Goal: Check status: Check status

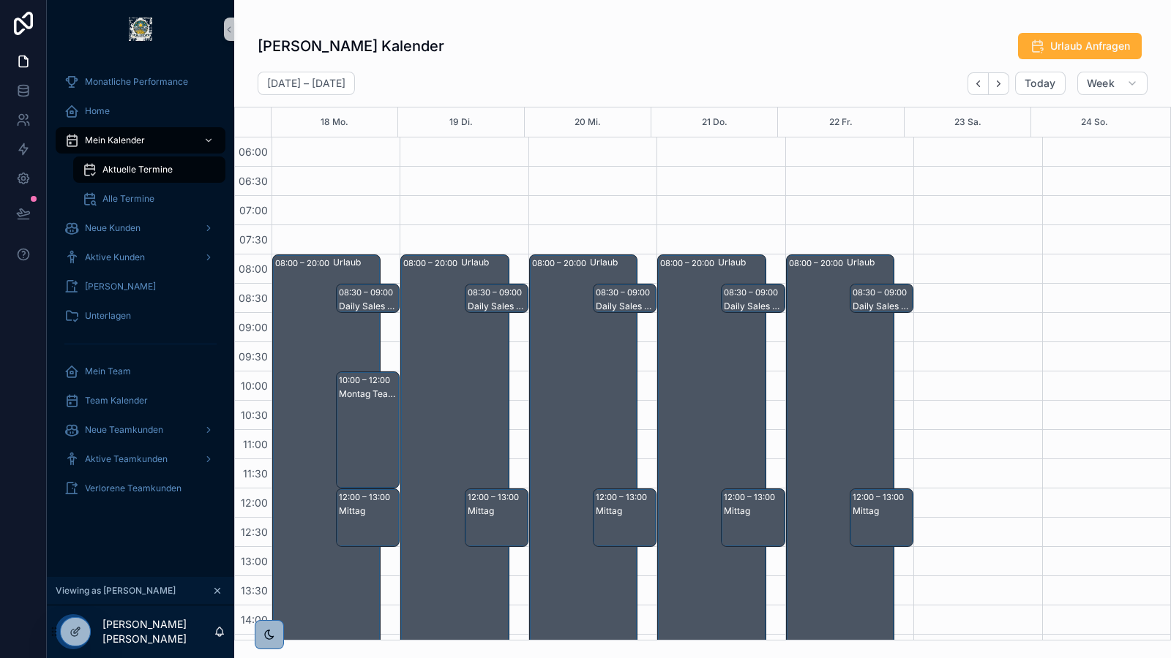
scroll to position [103, 0]
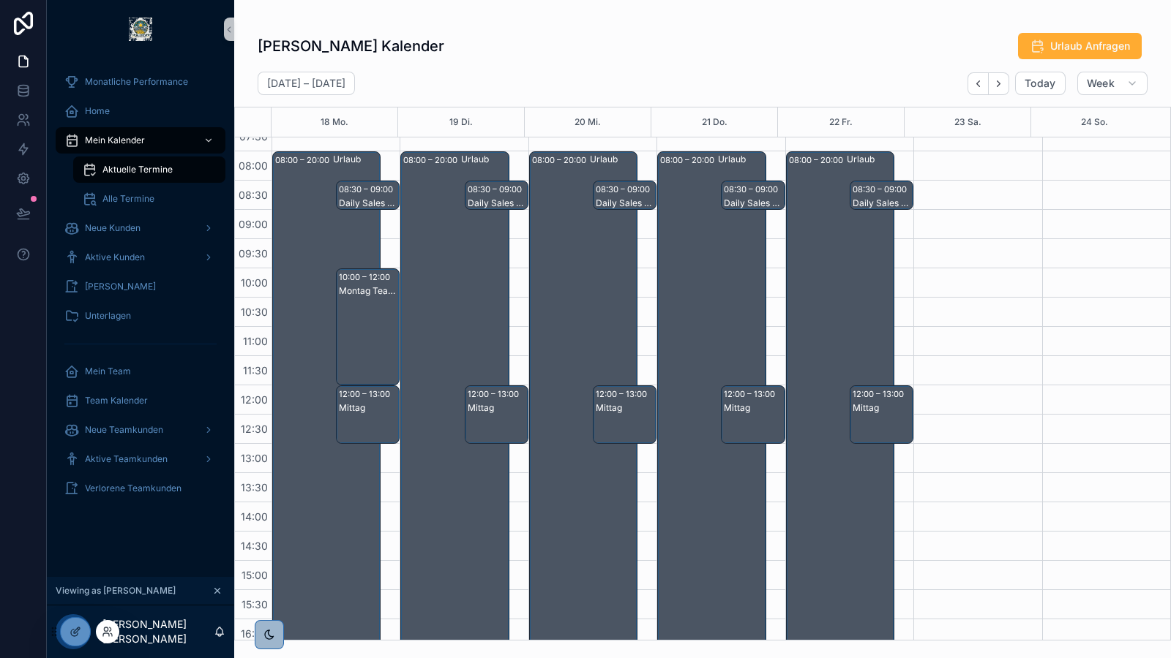
click at [100, 633] on div at bounding box center [107, 631] width 23 height 23
click at [108, 631] on icon at bounding box center [108, 632] width 12 height 12
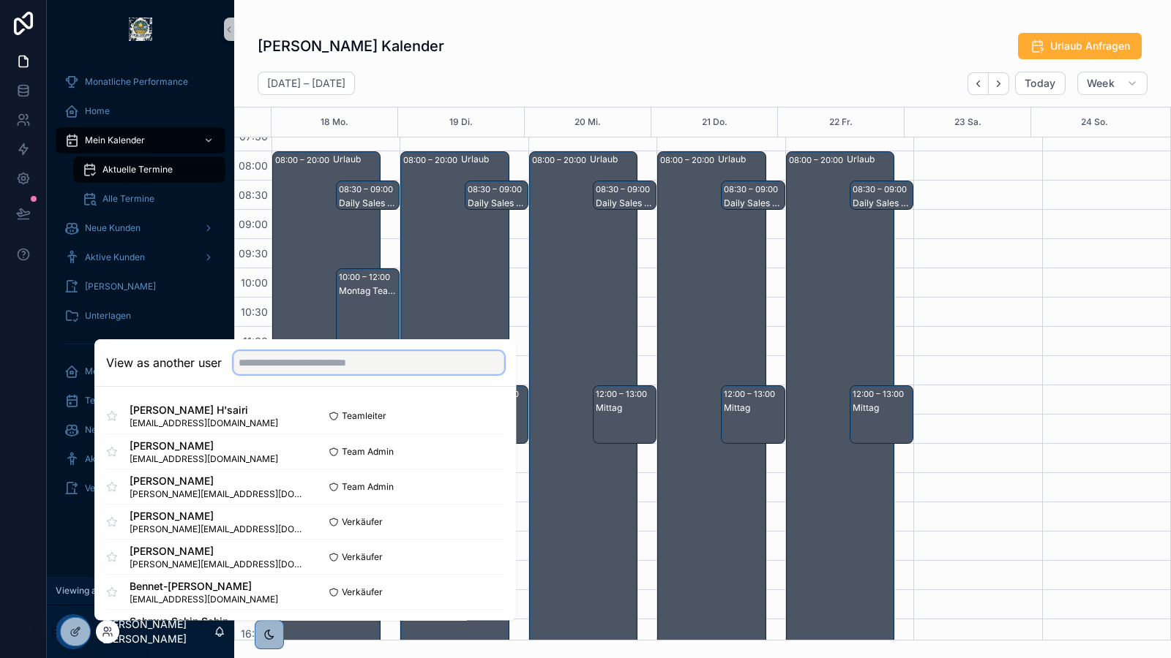
click at [337, 371] on input "text" at bounding box center [368, 362] width 271 height 23
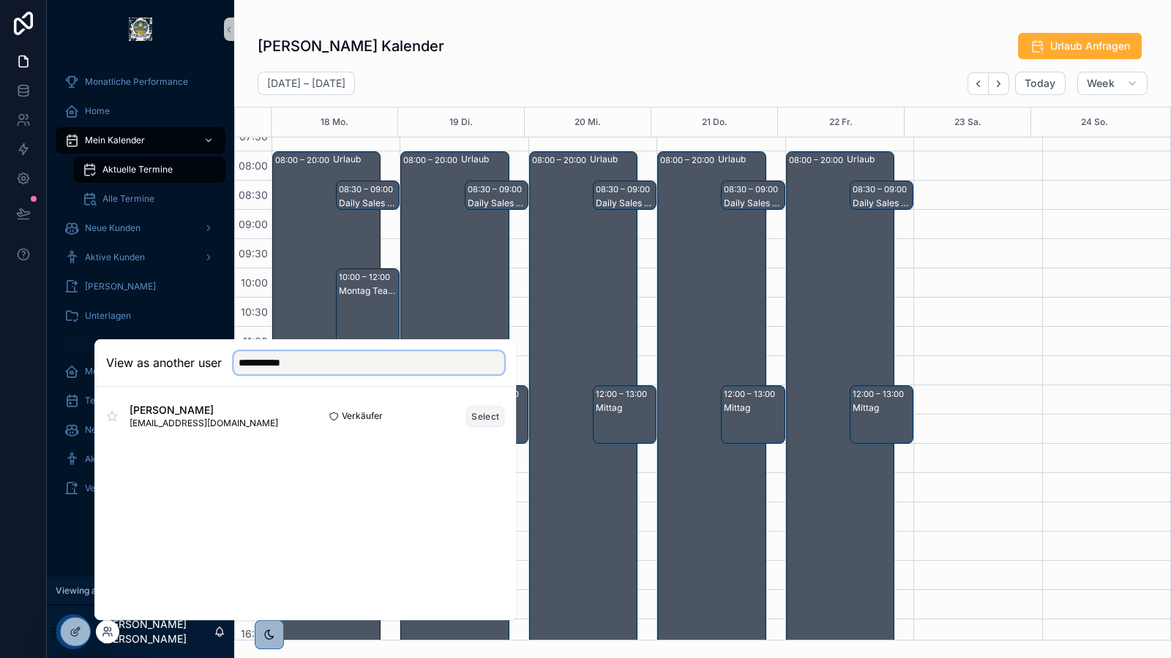
type input "**********"
click at [480, 418] on button "Select" at bounding box center [485, 416] width 38 height 21
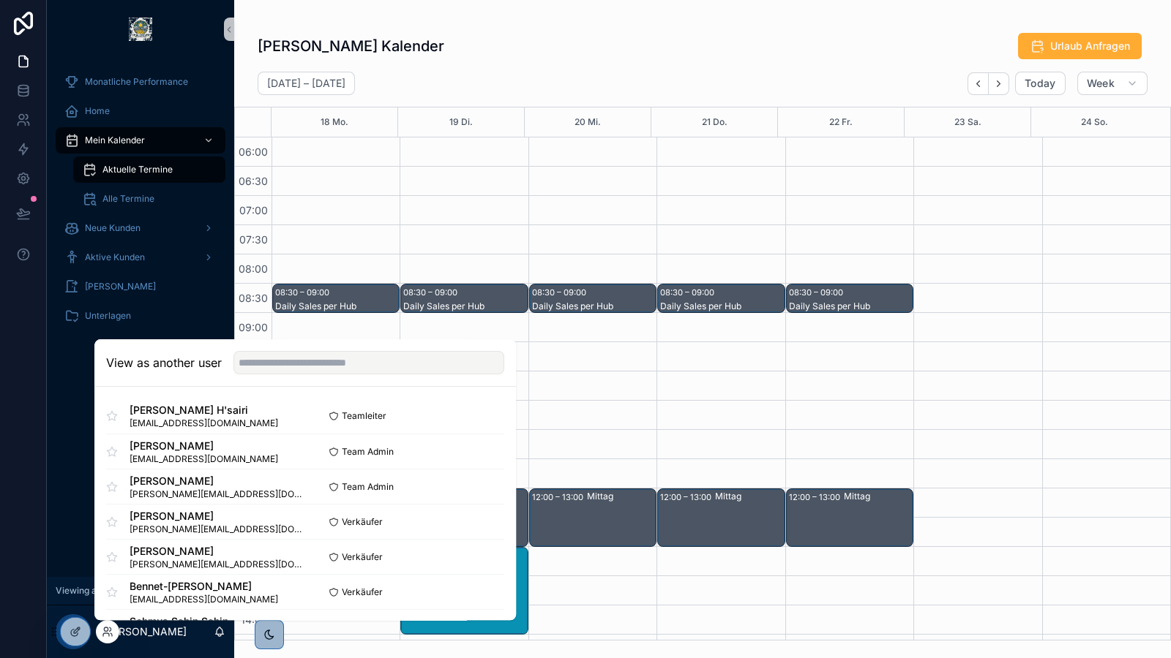
scroll to position [350, 0]
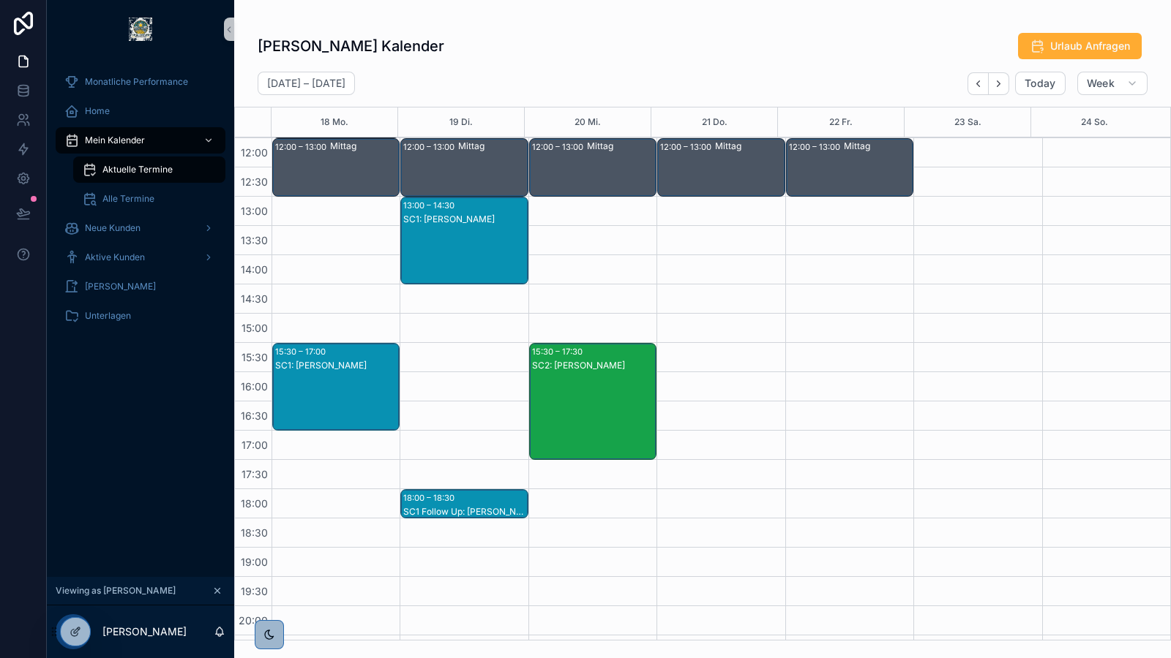
drag, startPoint x: 654, startPoint y: 54, endPoint x: 609, endPoint y: 429, distance: 377.3
click at [609, 429] on div "[PERSON_NAME] Kalender Urlaub Anfragen [DATE] – [DATE] [DATE] Week 18 Mo. 19 Di…" at bounding box center [702, 331] width 936 height 617
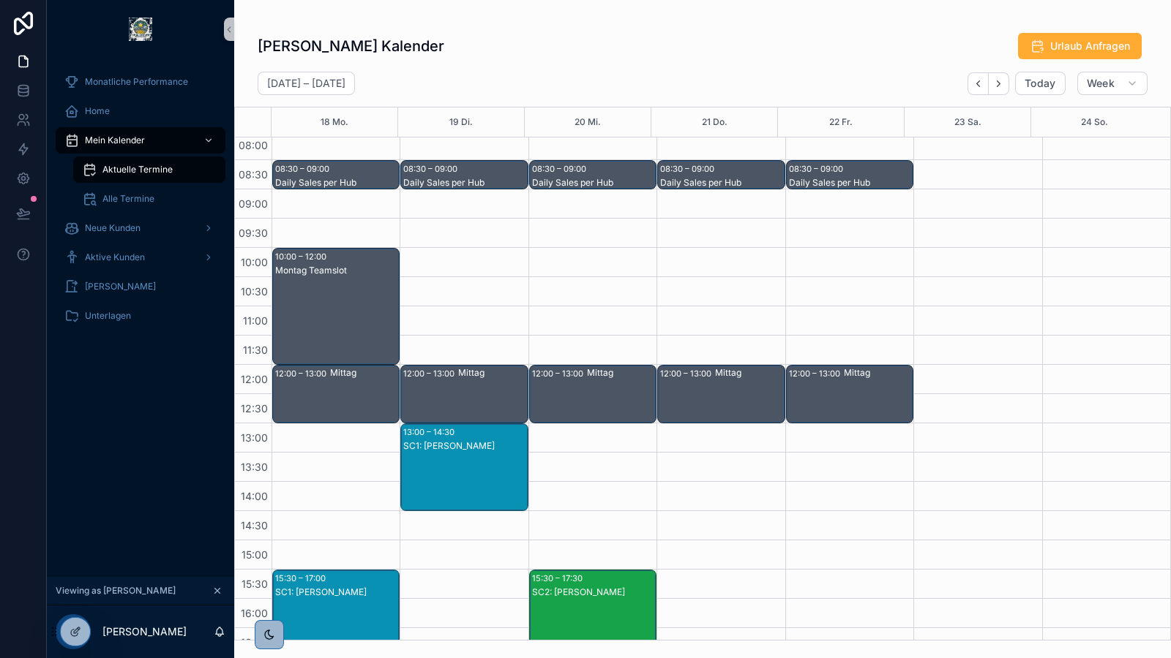
scroll to position [121, 0]
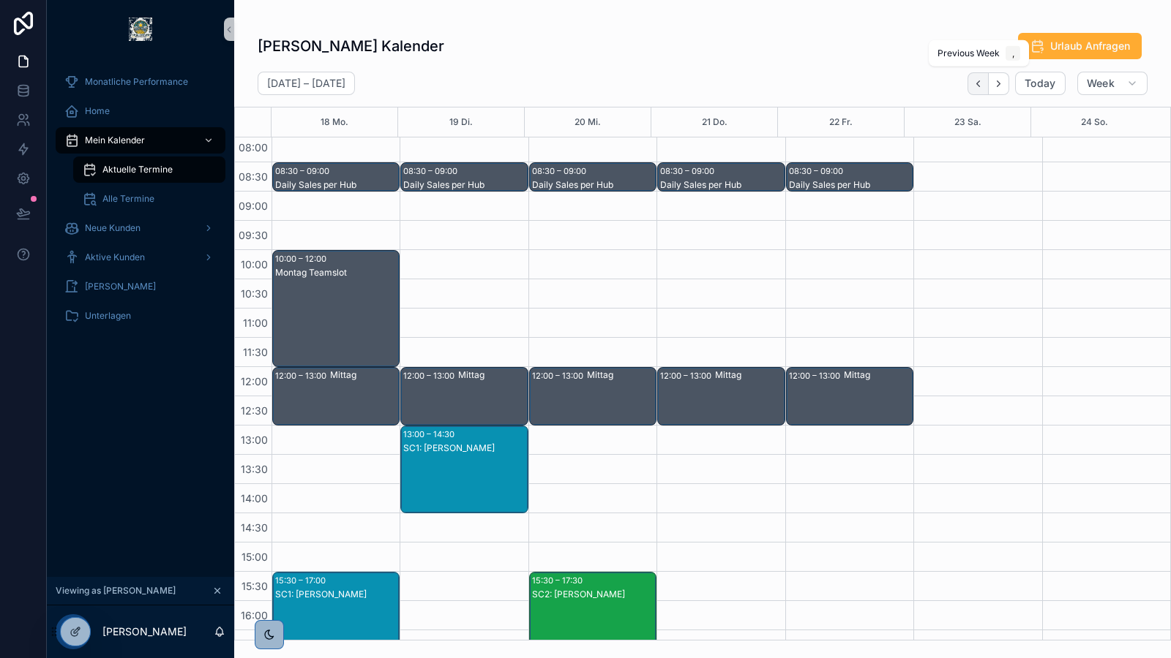
click at [974, 85] on icon "Back" at bounding box center [977, 83] width 11 height 11
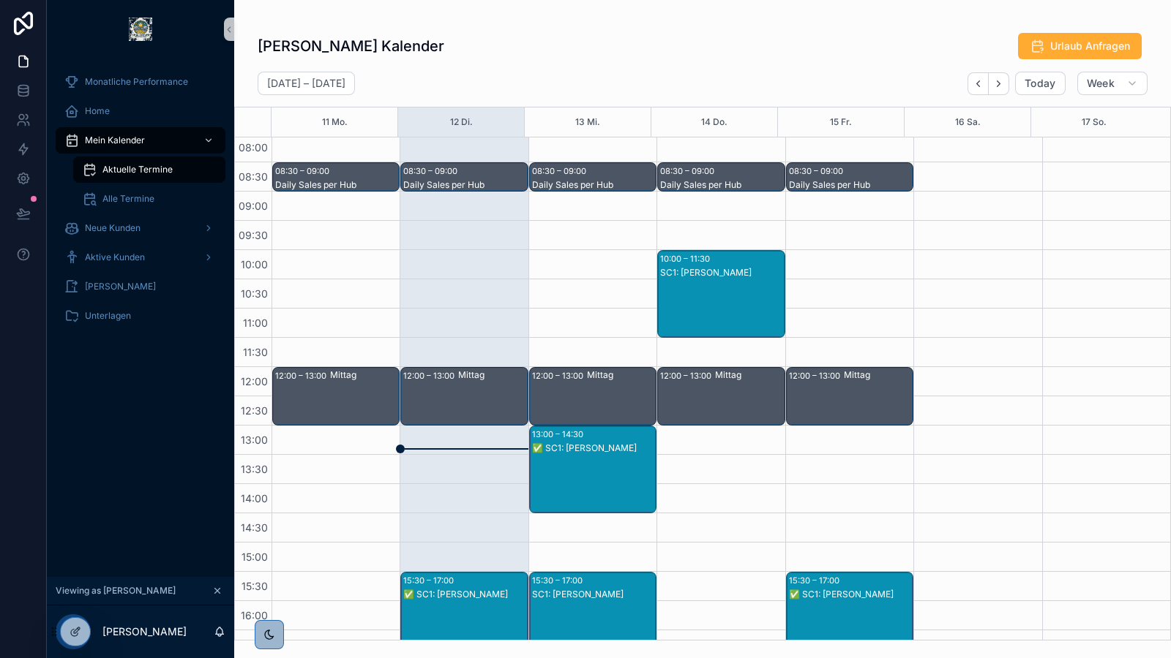
scroll to position [275, 0]
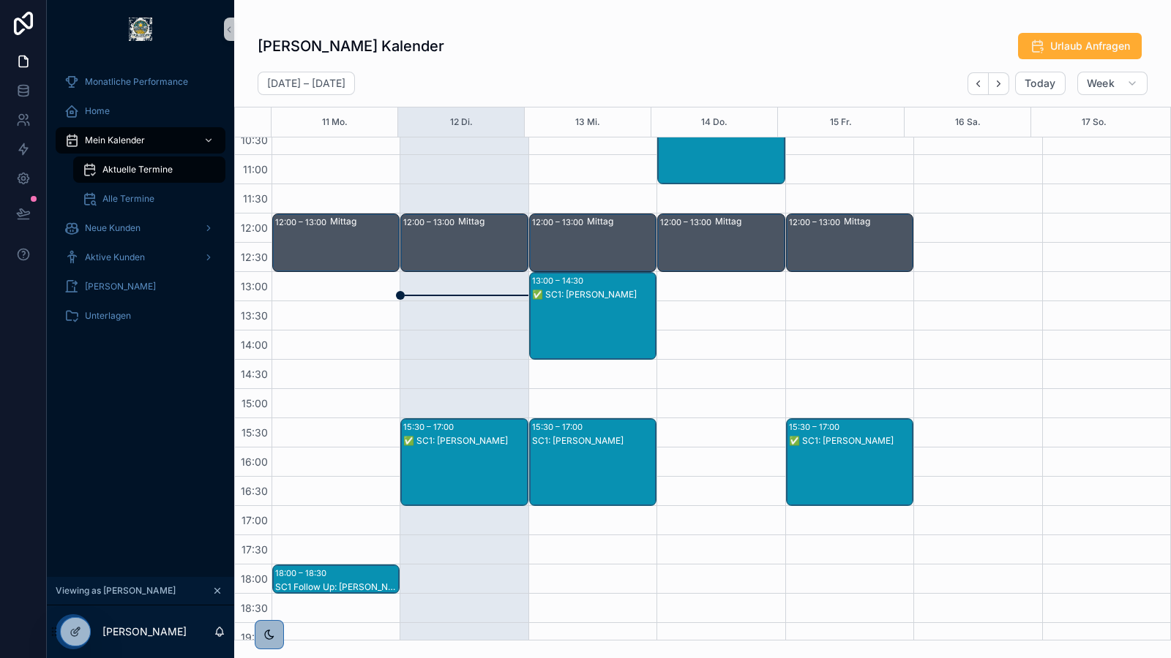
click at [472, 446] on div "✅ SC1: [PERSON_NAME]" at bounding box center [464, 477] width 123 height 85
